Goal: Information Seeking & Learning: Learn about a topic

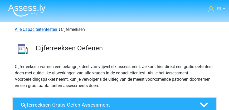
click at [45, 28] on link "Alle Capaciteitentesten" at bounding box center [36, 29] width 42 height 5
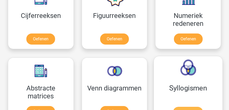
scroll to position [367, 0]
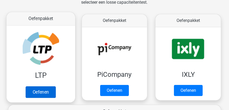
scroll to position [90, 0]
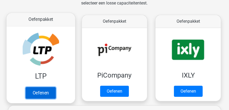
click at [44, 87] on link "Oefenen" at bounding box center [41, 93] width 30 height 12
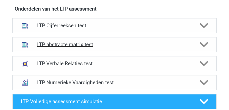
scroll to position [226, 0]
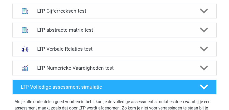
click at [70, 31] on h4 "LTP abstracte matrix test" at bounding box center [114, 30] width 155 height 6
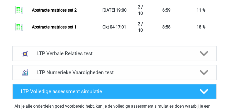
scroll to position [588, 0]
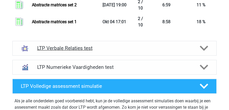
click at [63, 48] on h4 "LTP Verbale Relaties test" at bounding box center [114, 48] width 155 height 6
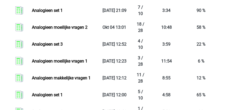
scroll to position [1009, 0]
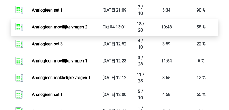
click at [55, 27] on link "Analogieen moeilijke vragen 2" at bounding box center [60, 27] width 56 height 5
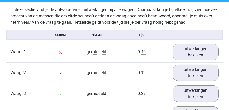
scroll to position [331, 0]
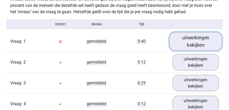
click at [175, 42] on link "uitwerkingen bekijken" at bounding box center [195, 41] width 53 height 19
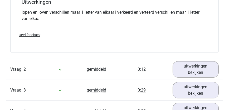
scroll to position [467, 0]
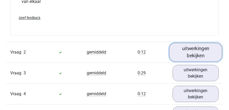
click at [207, 51] on link "uitwerkingen bekijken" at bounding box center [195, 52] width 53 height 19
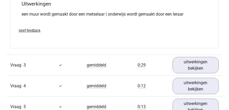
scroll to position [618, 0]
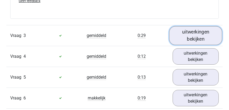
click at [206, 32] on link "uitwerkingen bekijken" at bounding box center [195, 35] width 53 height 19
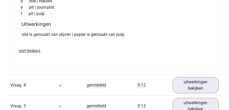
scroll to position [738, 0]
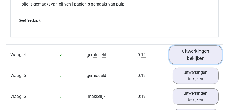
click at [194, 57] on link "uitwerkingen bekijken" at bounding box center [195, 54] width 53 height 19
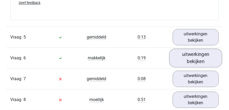
scroll to position [904, 0]
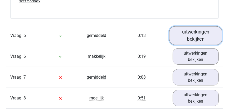
click at [191, 36] on link "uitwerkingen bekijken" at bounding box center [195, 35] width 53 height 19
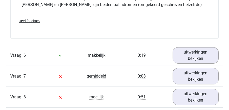
scroll to position [1024, 0]
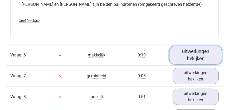
click at [201, 53] on link "uitwerkingen bekijken" at bounding box center [195, 55] width 53 height 19
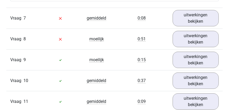
scroll to position [1190, 0]
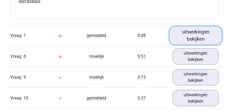
click at [190, 38] on link "uitwerkingen bekijken" at bounding box center [195, 35] width 53 height 19
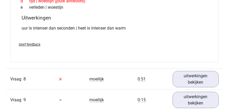
scroll to position [1311, 0]
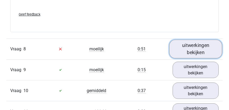
click at [202, 46] on link "uitwerkingen bekijken" at bounding box center [195, 49] width 53 height 19
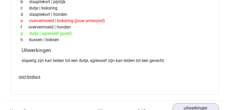
scroll to position [1446, 0]
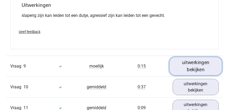
click at [198, 62] on link "uitwerkingen bekijken" at bounding box center [195, 66] width 53 height 19
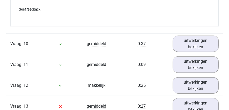
scroll to position [1642, 0]
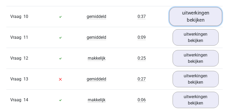
click at [186, 17] on link "uitwerkingen bekijken" at bounding box center [195, 16] width 53 height 19
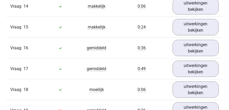
scroll to position [1853, 0]
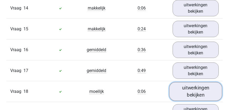
drag, startPoint x: 190, startPoint y: 91, endPoint x: 185, endPoint y: 89, distance: 6.2
click at [190, 91] on link "uitwerkingen bekijken" at bounding box center [195, 91] width 53 height 19
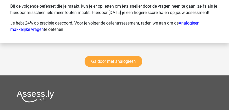
scroll to position [2562, 0]
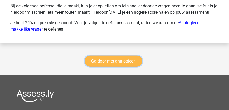
click at [118, 59] on link "Ga door met analogieen" at bounding box center [114, 61] width 58 height 11
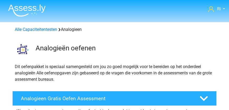
scroll to position [293, 0]
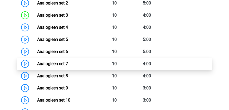
click at [59, 66] on link "Analogieen set 7" at bounding box center [52, 63] width 31 height 5
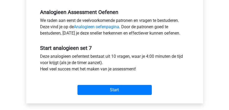
scroll to position [181, 0]
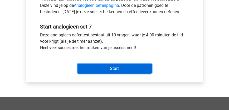
click at [108, 71] on input "Start" at bounding box center [115, 69] width 74 height 10
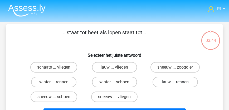
click at [166, 83] on label "lauw ... rennen" at bounding box center [175, 82] width 45 height 11
click at [175, 83] on input "lauw ... rennen" at bounding box center [176, 83] width 3 height 3
radio input "true"
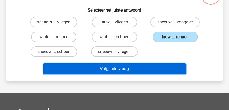
click at [125, 67] on button "Volgende vraag" at bounding box center [115, 68] width 142 height 11
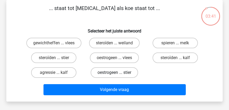
scroll to position [9, 0]
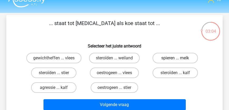
drag, startPoint x: 169, startPoint y: 56, endPoint x: 166, endPoint y: 60, distance: 4.3
click at [169, 56] on label "spieren ... melk" at bounding box center [175, 58] width 45 height 11
click at [175, 58] on input "spieren ... melk" at bounding box center [176, 59] width 3 height 3
radio input "true"
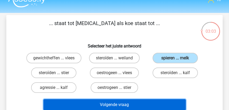
click at [129, 105] on button "Volgende vraag" at bounding box center [115, 104] width 142 height 11
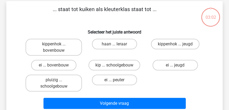
scroll to position [24, 0]
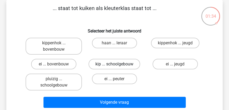
click at [110, 63] on label "kip ... schoolgebouw" at bounding box center [115, 64] width 52 height 11
click at [114, 64] on input "kip ... schoolgebouw" at bounding box center [115, 65] width 3 height 3
radio input "true"
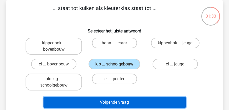
click at [112, 103] on button "Volgende vraag" at bounding box center [115, 102] width 142 height 11
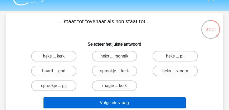
scroll to position [9, 0]
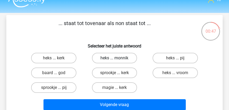
click at [119, 61] on label "heks ... monnik" at bounding box center [114, 58] width 45 height 11
click at [118, 61] on input "heks ... monnik" at bounding box center [115, 59] width 3 height 3
radio input "true"
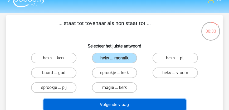
click at [128, 109] on button "Volgende vraag" at bounding box center [115, 104] width 142 height 11
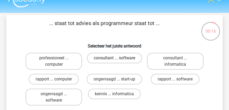
click at [118, 59] on label "consultant ... software" at bounding box center [114, 58] width 55 height 11
click at [118, 59] on input "consultant ... software" at bounding box center [115, 59] width 3 height 3
radio input "true"
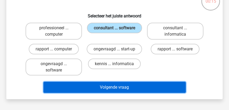
click at [121, 92] on button "Volgende vraag" at bounding box center [115, 87] width 142 height 11
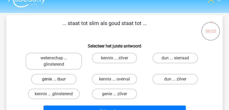
click at [60, 78] on label "genie ... duur" at bounding box center [53, 79] width 45 height 11
click at [57, 79] on input "genie ... duur" at bounding box center [55, 80] width 3 height 3
radio input "true"
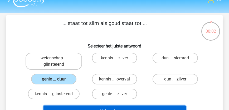
click at [99, 108] on button "Volgende vraag" at bounding box center [115, 110] width 142 height 11
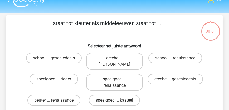
scroll to position [24, 0]
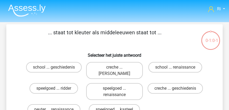
scroll to position [24, 0]
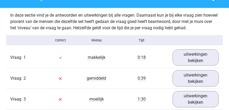
scroll to position [286, 0]
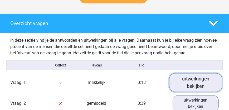
click at [186, 89] on link "uitwerkingen bekijken" at bounding box center [195, 82] width 53 height 19
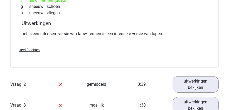
scroll to position [467, 0]
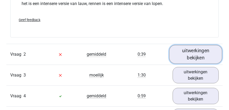
click at [200, 60] on link "uitwerkingen bekijken" at bounding box center [195, 54] width 53 height 19
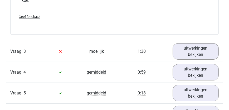
scroll to position [633, 0]
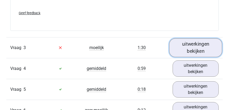
click at [194, 46] on link "uitwerkingen bekijken" at bounding box center [195, 47] width 53 height 19
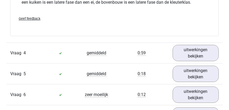
scroll to position [798, 0]
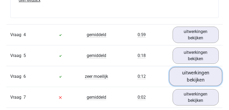
click at [199, 76] on link "uitwerkingen bekijken" at bounding box center [195, 76] width 53 height 19
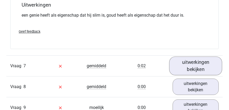
scroll to position [964, 0]
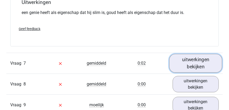
click at [195, 62] on link "uitwerkingen bekijken" at bounding box center [195, 63] width 53 height 19
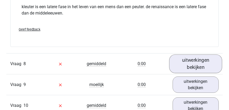
scroll to position [1130, 0]
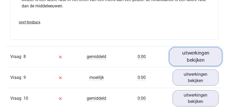
click at [206, 54] on link "uitwerkingen bekijken" at bounding box center [195, 56] width 53 height 19
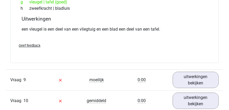
scroll to position [1296, 0]
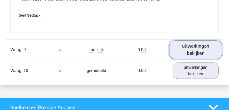
click at [206, 47] on link "uitwerkingen bekijken" at bounding box center [195, 50] width 53 height 19
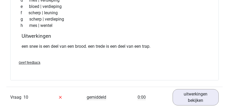
scroll to position [1416, 0]
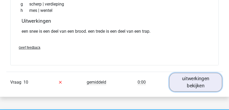
click at [202, 76] on link "uitwerkingen bekijken" at bounding box center [195, 82] width 53 height 19
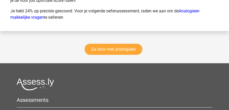
scroll to position [1929, 0]
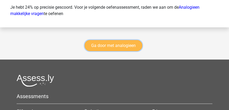
click at [118, 42] on link "Ga door met analogieen" at bounding box center [114, 45] width 58 height 11
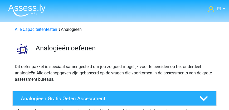
scroll to position [287, 0]
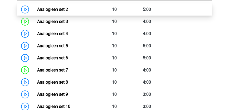
click at [50, 12] on link "Analogieen set 2" at bounding box center [52, 9] width 31 height 5
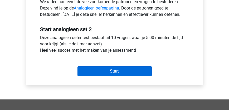
scroll to position [156, 0]
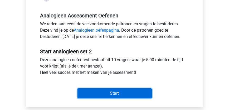
click at [112, 93] on input "Start" at bounding box center [115, 93] width 74 height 10
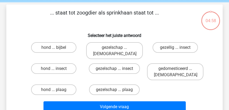
scroll to position [15, 0]
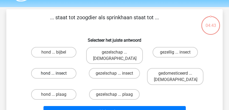
click at [47, 68] on label "hond ... insect" at bounding box center [53, 73] width 45 height 11
click at [54, 73] on input "hond ... insect" at bounding box center [55, 74] width 3 height 3
radio input "true"
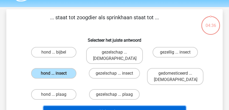
click at [104, 106] on button "Volgende vraag" at bounding box center [115, 111] width 142 height 11
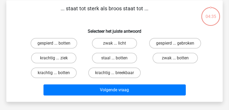
scroll to position [24, 0]
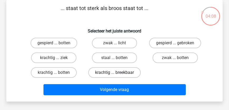
click at [112, 72] on label "krachtig ... breekbaar" at bounding box center [114, 72] width 52 height 11
click at [114, 73] on input "krachtig ... breekbaar" at bounding box center [115, 74] width 3 height 3
radio input "true"
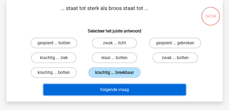
click at [117, 90] on button "Volgende vraag" at bounding box center [115, 89] width 142 height 11
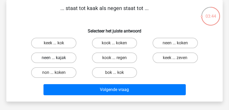
click at [48, 57] on label "neen ... kajak" at bounding box center [53, 57] width 45 height 11
click at [54, 58] on input "neen ... kajak" at bounding box center [55, 59] width 3 height 3
radio input "true"
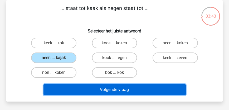
click at [94, 87] on button "Volgende vraag" at bounding box center [115, 89] width 142 height 11
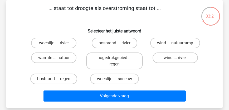
click at [54, 44] on input "woestijn ... rivier" at bounding box center [55, 44] width 3 height 3
radio input "true"
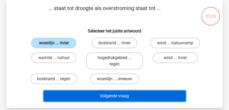
click at [91, 97] on button "Volgende vraag" at bounding box center [115, 95] width 142 height 11
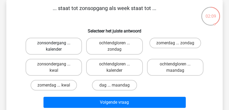
click at [51, 45] on label "zonsondergang ... kalender" at bounding box center [54, 46] width 56 height 17
click at [54, 45] on input "zonsondergang ... kalender" at bounding box center [55, 44] width 3 height 3
radio input "true"
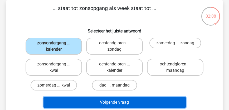
click at [107, 102] on button "Volgende vraag" at bounding box center [115, 102] width 142 height 11
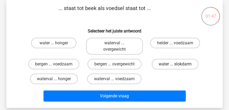
click at [169, 65] on label "water ... slokdarm" at bounding box center [175, 64] width 47 height 11
click at [175, 65] on input "water ... slokdarm" at bounding box center [176, 65] width 3 height 3
radio input "true"
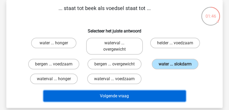
click at [115, 96] on button "Volgende vraag" at bounding box center [115, 95] width 142 height 11
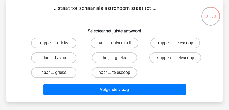
click at [175, 44] on label "kapper ... telescoop" at bounding box center [176, 43] width 50 height 11
click at [175, 44] on input "kapper ... telescoop" at bounding box center [176, 44] width 3 height 3
radio input "true"
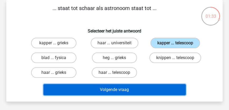
click at [135, 91] on button "Volgende vraag" at bounding box center [115, 89] width 142 height 11
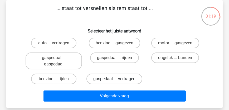
click at [111, 76] on label "gaspedaal ... vertragen" at bounding box center [114, 79] width 56 height 11
click at [114, 79] on input "gaspedaal ... vertragen" at bounding box center [115, 80] width 3 height 3
radio input "true"
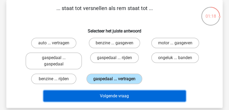
click at [116, 99] on button "Volgende vraag" at bounding box center [115, 95] width 142 height 11
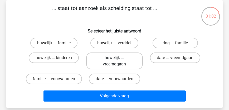
click at [102, 63] on label "huwelijk ... vreemdgaan" at bounding box center [114, 60] width 56 height 17
click at [114, 61] on input "huwelijk ... vreemdgaan" at bounding box center [115, 59] width 3 height 3
radio input "true"
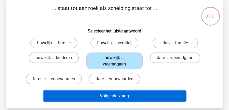
click at [111, 96] on button "Volgende vraag" at bounding box center [115, 95] width 142 height 11
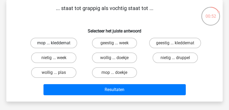
click at [68, 46] on label "mop ... kleddernat" at bounding box center [53, 43] width 47 height 11
click at [57, 46] on input "mop ... kleddernat" at bounding box center [55, 44] width 3 height 3
radio input "true"
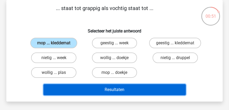
click at [103, 92] on button "Resultaten" at bounding box center [115, 89] width 142 height 11
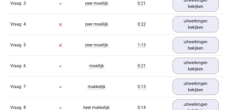
scroll to position [407, 0]
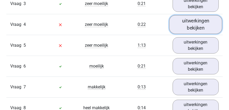
click at [189, 31] on link "uitwerkingen bekijken" at bounding box center [195, 24] width 53 height 19
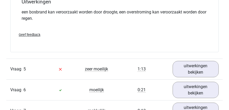
scroll to position [557, 0]
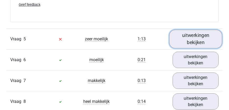
click at [187, 43] on link "uitwerkingen bekijken" at bounding box center [195, 39] width 53 height 19
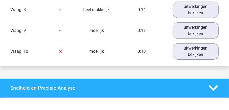
scroll to position [765, 0]
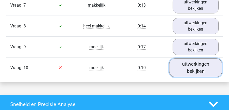
click at [197, 73] on link "uitwerkingen bekijken" at bounding box center [195, 67] width 53 height 19
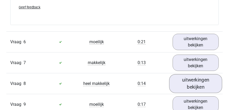
scroll to position [705, 0]
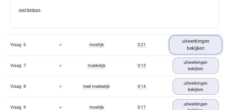
click at [187, 46] on link "uitwerkingen bekijken" at bounding box center [195, 44] width 53 height 19
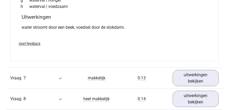
scroll to position [855, 0]
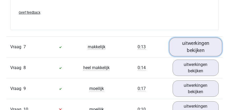
click at [189, 54] on link "uitwerkingen bekijken" at bounding box center [195, 46] width 53 height 19
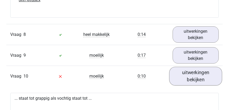
scroll to position [1021, 0]
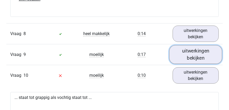
click at [191, 62] on link "uitwerkingen bekijken" at bounding box center [195, 54] width 53 height 19
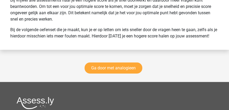
scroll to position [1639, 0]
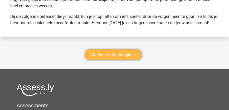
click at [104, 58] on link "Ga door met analogieen" at bounding box center [114, 54] width 58 height 11
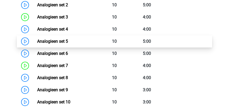
scroll to position [293, 0]
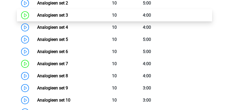
click at [52, 18] on link "Analogieen set 3" at bounding box center [52, 15] width 31 height 5
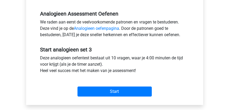
scroll to position [181, 0]
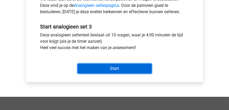
click at [100, 68] on input "Start" at bounding box center [115, 69] width 74 height 10
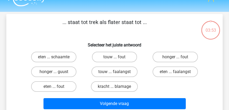
scroll to position [15, 0]
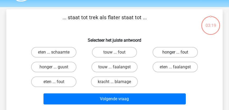
click at [170, 51] on label "honger ... fout" at bounding box center [175, 52] width 45 height 11
click at [175, 52] on input "honger ... fout" at bounding box center [176, 53] width 3 height 3
radio input "true"
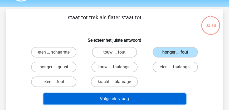
click at [127, 98] on button "Volgende vraag" at bounding box center [115, 98] width 142 height 11
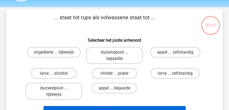
scroll to position [24, 0]
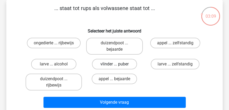
click at [114, 62] on label "vlinder ... puber" at bounding box center [114, 64] width 45 height 11
click at [114, 64] on input "vlinder ... puber" at bounding box center [115, 65] width 3 height 3
radio input "true"
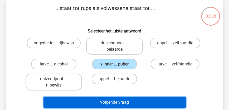
click at [113, 103] on button "Volgende vraag" at bounding box center [115, 102] width 142 height 11
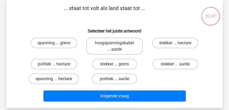
click at [61, 79] on label "spanning ... hectare" at bounding box center [54, 79] width 50 height 11
click at [57, 79] on input "spanning ... hectare" at bounding box center [55, 80] width 3 height 3
radio input "true"
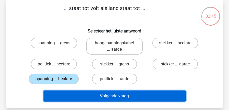
click at [101, 97] on button "Volgende vraag" at bounding box center [115, 95] width 142 height 11
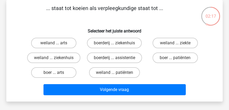
click at [175, 58] on input "boer ... patiënten" at bounding box center [176, 59] width 3 height 3
radio input "true"
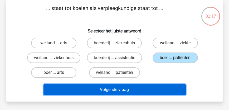
click at [132, 93] on button "Volgende vraag" at bounding box center [115, 89] width 142 height 11
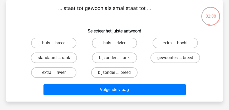
click at [55, 58] on input "standaard ... rank" at bounding box center [55, 59] width 3 height 3
radio input "true"
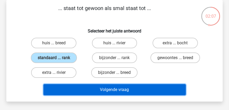
click at [102, 94] on button "Volgende vraag" at bounding box center [115, 89] width 142 height 11
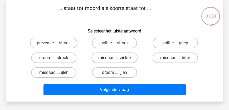
click at [114, 59] on label "misdaad ... ziekte" at bounding box center [115, 57] width 46 height 11
click at [114, 59] on input "misdaad ... ziekte" at bounding box center [115, 59] width 3 height 3
radio input "true"
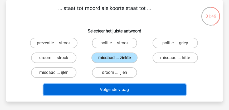
click at [116, 89] on button "Volgende vraag" at bounding box center [115, 89] width 142 height 11
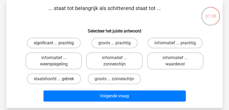
click at [57, 42] on label "significant ... prachtig" at bounding box center [54, 43] width 54 height 11
click at [57, 43] on input "significant ... prachtig" at bounding box center [55, 44] width 3 height 3
radio input "true"
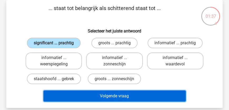
click at [115, 97] on button "Volgende vraag" at bounding box center [115, 95] width 142 height 11
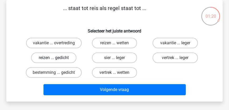
click at [49, 58] on label "reizen ... gedicht" at bounding box center [53, 57] width 45 height 11
click at [54, 58] on input "reizen ... gedicht" at bounding box center [55, 59] width 3 height 3
radio input "true"
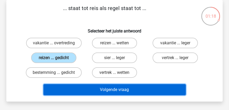
click at [105, 93] on button "Volgende vraag" at bounding box center [115, 89] width 142 height 11
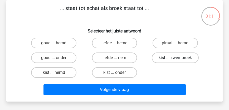
click at [167, 57] on label "kist ... zwembroek" at bounding box center [175, 57] width 47 height 11
click at [175, 58] on input "kist ... zwembroek" at bounding box center [176, 59] width 3 height 3
radio input "true"
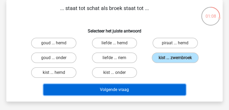
click at [127, 90] on button "Volgende vraag" at bounding box center [115, 89] width 142 height 11
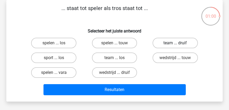
click at [171, 42] on label "team ... druif" at bounding box center [175, 43] width 45 height 11
click at [175, 43] on input "team ... druif" at bounding box center [176, 44] width 3 height 3
radio input "true"
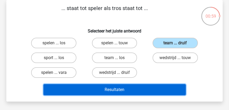
click at [127, 90] on button "Resultaten" at bounding box center [115, 89] width 142 height 11
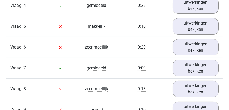
scroll to position [407, 0]
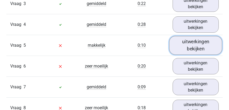
click at [185, 48] on link "uitwerkingen bekijken" at bounding box center [195, 45] width 53 height 19
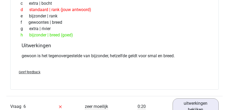
scroll to position [542, 0]
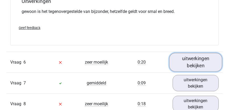
click at [203, 66] on link "uitwerkingen bekijken" at bounding box center [195, 62] width 53 height 19
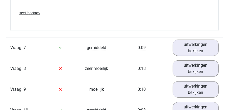
scroll to position [723, 0]
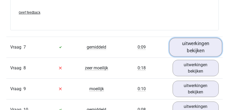
click at [188, 50] on link "uitwerkingen bekijken" at bounding box center [195, 47] width 53 height 19
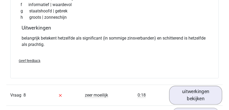
scroll to position [859, 0]
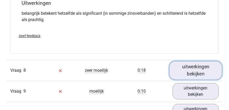
click at [197, 72] on link "uitwerkingen bekijken" at bounding box center [195, 70] width 53 height 19
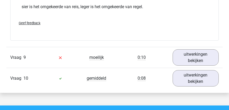
scroll to position [1024, 0]
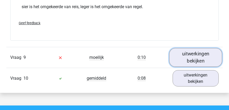
click at [201, 61] on link "uitwerkingen bekijken" at bounding box center [195, 57] width 53 height 19
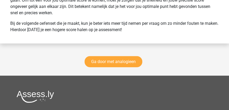
scroll to position [1552, 0]
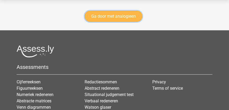
click at [107, 22] on link "Ga door met analogieen" at bounding box center [114, 16] width 58 height 11
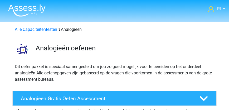
scroll to position [278, 0]
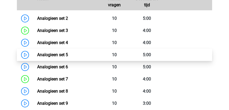
click at [55, 57] on link "Analogieen set 5" at bounding box center [52, 54] width 31 height 5
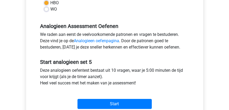
scroll to position [166, 0]
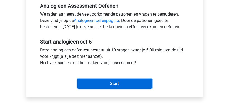
click at [119, 84] on input "Start" at bounding box center [115, 84] width 74 height 10
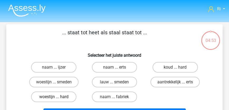
click at [56, 95] on label "woestijn ... hard" at bounding box center [53, 97] width 45 height 11
click at [56, 97] on input "woestijn ... hard" at bounding box center [55, 98] width 3 height 3
radio input "true"
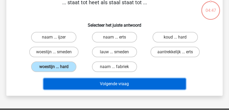
click at [104, 87] on button "Volgende vraag" at bounding box center [115, 83] width 142 height 11
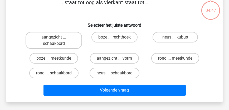
scroll to position [24, 0]
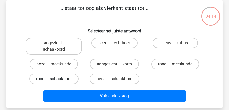
click at [43, 79] on label "rond ... schaakbord" at bounding box center [53, 79] width 49 height 11
click at [54, 79] on input "rond ... schaakbord" at bounding box center [55, 80] width 3 height 3
radio input "true"
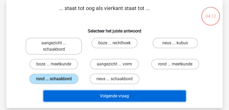
click at [110, 97] on button "Volgende vraag" at bounding box center [115, 95] width 142 height 11
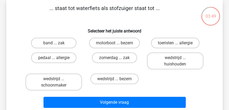
click at [115, 43] on input "motorboot ... bezem" at bounding box center [115, 44] width 3 height 3
radio input "true"
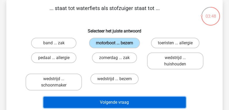
click at [120, 103] on button "Volgende vraag" at bounding box center [115, 102] width 142 height 11
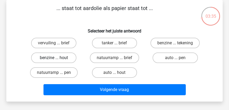
click at [61, 59] on label "benzine ... hout" at bounding box center [53, 57] width 45 height 11
click at [57, 59] on input "benzine ... hout" at bounding box center [55, 59] width 3 height 3
radio input "true"
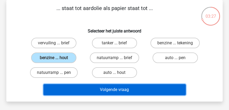
click at [111, 93] on button "Volgende vraag" at bounding box center [115, 89] width 142 height 11
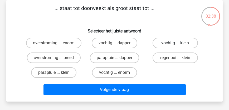
click at [174, 42] on label "vochtig ... klein" at bounding box center [175, 43] width 45 height 11
click at [175, 43] on input "vochtig ... klein" at bounding box center [176, 44] width 3 height 3
radio input "true"
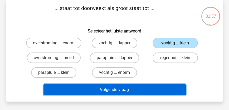
click at [119, 89] on button "Volgende vraag" at bounding box center [115, 89] width 142 height 11
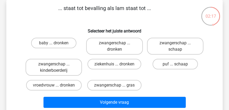
click at [116, 44] on input "zwangerschap ... dronken" at bounding box center [115, 44] width 3 height 3
radio input "true"
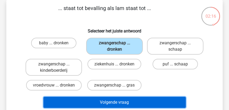
click at [112, 104] on button "Volgende vraag" at bounding box center [115, 102] width 142 height 11
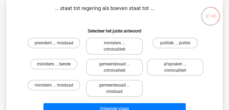
click at [60, 66] on label "ministers ... bende" at bounding box center [53, 64] width 47 height 11
click at [57, 66] on input "ministers ... bende" at bounding box center [55, 65] width 3 height 3
radio input "true"
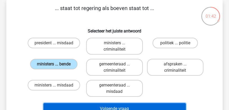
click at [108, 108] on button "Volgende vraag" at bounding box center [115, 108] width 142 height 11
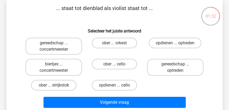
click at [116, 65] on input "ober ... cello" at bounding box center [115, 65] width 3 height 3
radio input "true"
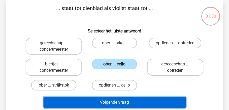
click at [120, 103] on button "Volgende vraag" at bounding box center [115, 102] width 142 height 11
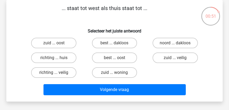
click at [117, 59] on input "best ... oost" at bounding box center [115, 59] width 3 height 3
radio input "true"
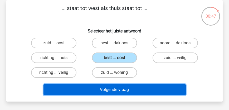
click at [116, 93] on button "Volgende vraag" at bounding box center [115, 89] width 142 height 11
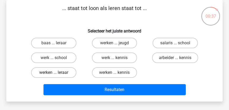
click at [60, 73] on label "werken ... leraar" at bounding box center [53, 72] width 45 height 11
click at [57, 73] on input "werken ... leraar" at bounding box center [55, 74] width 3 height 3
radio input "true"
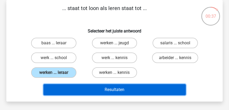
click at [92, 89] on button "Resultaten" at bounding box center [115, 89] width 142 height 11
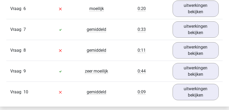
scroll to position [482, 0]
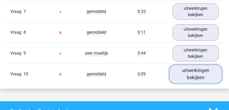
click at [190, 76] on link "uitwerkingen bekijken" at bounding box center [195, 74] width 53 height 19
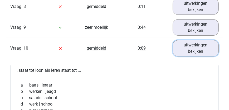
scroll to position [467, 0]
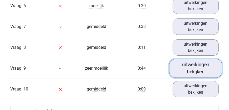
click at [188, 71] on link "uitwerkingen bekijken" at bounding box center [195, 68] width 53 height 19
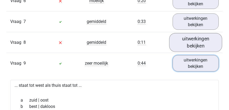
scroll to position [452, 0]
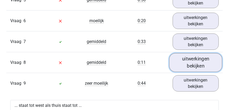
click at [193, 67] on link "uitwerkingen bekijken" at bounding box center [195, 62] width 53 height 19
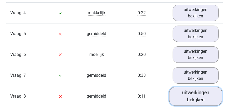
scroll to position [437, 0]
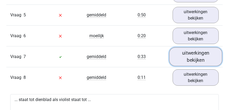
click at [191, 65] on link "uitwerkingen bekijken" at bounding box center [195, 56] width 53 height 19
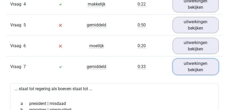
scroll to position [422, 0]
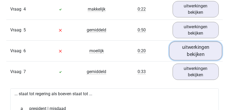
click at [188, 59] on link "uitwerkingen bekijken" at bounding box center [195, 50] width 53 height 19
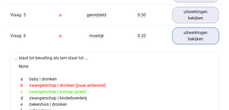
scroll to position [437, 0]
